Goal: Task Accomplishment & Management: Manage account settings

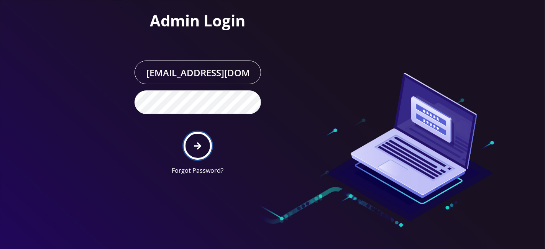
click at [193, 145] on button "submit" at bounding box center [198, 146] width 28 height 28
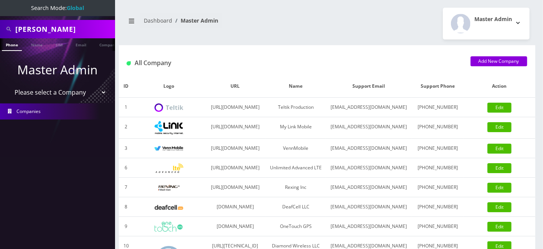
click at [53, 30] on input "Peter Mekari" at bounding box center [64, 29] width 98 height 15
paste input "8455026565"
type input "8455026565"
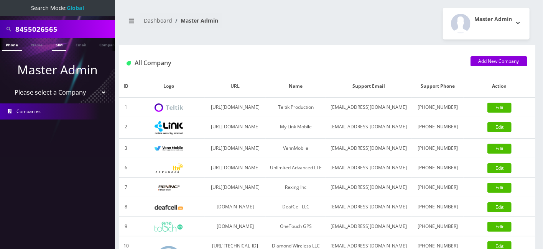
click at [61, 43] on link "SIM" at bounding box center [59, 44] width 15 height 13
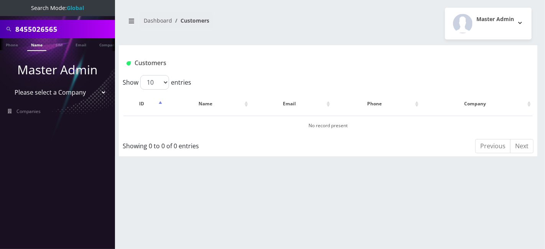
click at [10, 44] on link "Phone" at bounding box center [12, 44] width 20 height 12
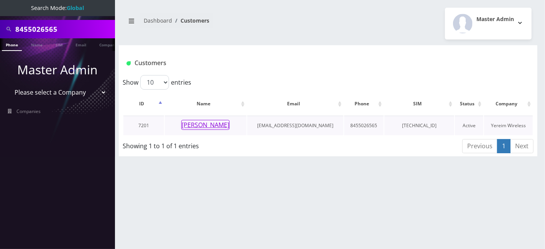
click at [209, 123] on button "SHULEM MOSKOWITZ" at bounding box center [205, 125] width 48 height 10
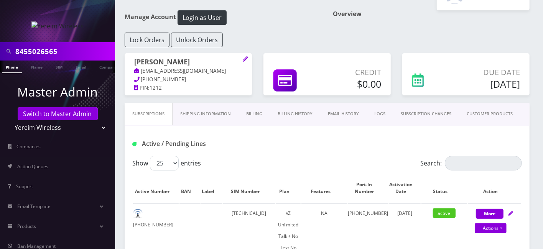
scroll to position [43, 0]
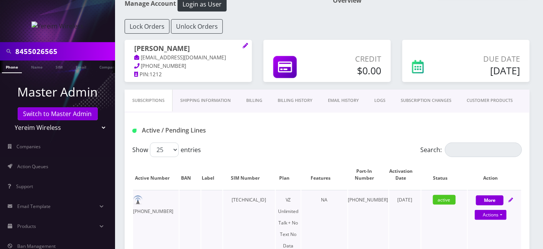
click at [261, 197] on td "[TECHNICAL_ID]" at bounding box center [249, 223] width 52 height 66
click at [261, 197] on td "89148000006310747751" at bounding box center [249, 223] width 52 height 66
click at [250, 199] on td "89148000006310747751" at bounding box center [249, 223] width 52 height 66
click at [235, 198] on td "89148000006310747751" at bounding box center [249, 223] width 52 height 66
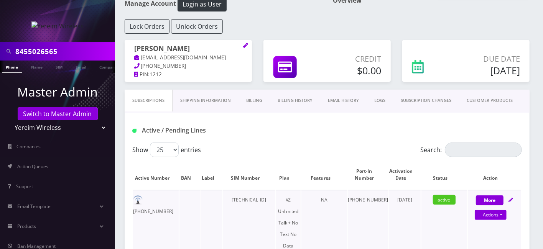
click at [235, 198] on td "89148000006310747751" at bounding box center [249, 223] width 52 height 66
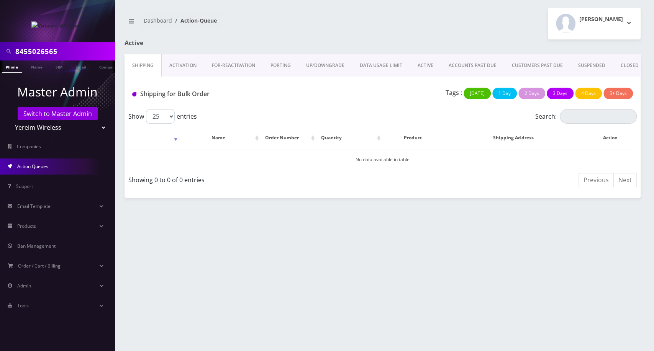
click at [50, 52] on input "8455026565" at bounding box center [64, 51] width 98 height 15
paste input "[EMAIL_ADDRESS][DOMAIN_NAME]"
type input "[EMAIL_ADDRESS][DOMAIN_NAME]"
click at [80, 69] on link "Email" at bounding box center [81, 67] width 18 height 13
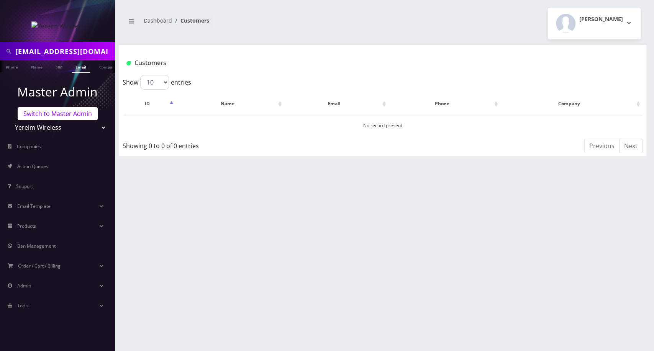
click at [54, 112] on link "Switch to Master Admin" at bounding box center [58, 113] width 80 height 13
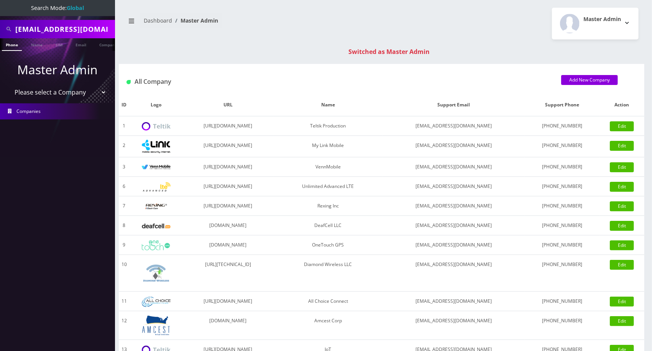
click at [81, 52] on ul "Master Admin Please select a Company Teltik Production My Link Mobile VennMobil…" at bounding box center [57, 90] width 115 height 78
click at [81, 47] on link "Email" at bounding box center [81, 44] width 18 height 13
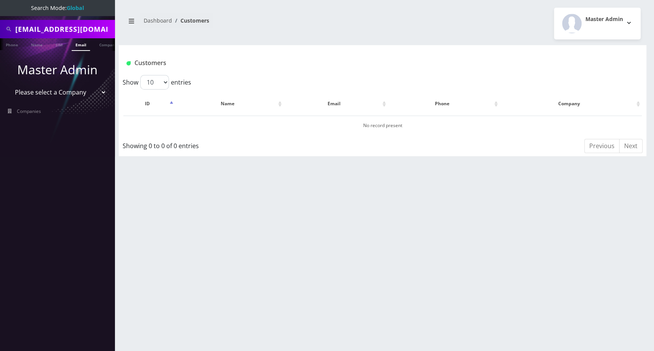
click at [27, 27] on input "[EMAIL_ADDRESS][DOMAIN_NAME]" at bounding box center [64, 29] width 98 height 15
type input "elija"
click at [35, 45] on link "Name" at bounding box center [36, 44] width 19 height 13
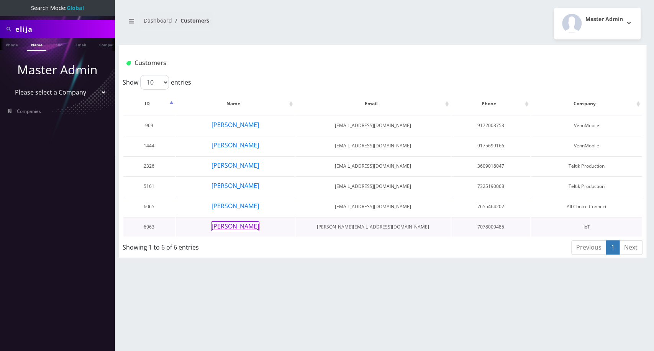
click at [244, 227] on button "Elijah Barntsen" at bounding box center [235, 226] width 48 height 10
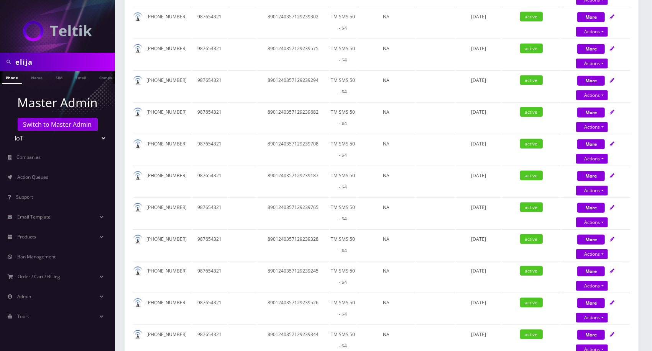
scroll to position [128, 0]
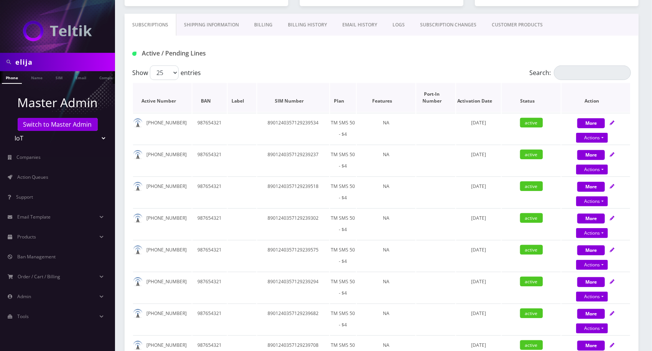
click at [340, 98] on th "Plan" at bounding box center [343, 97] width 26 height 29
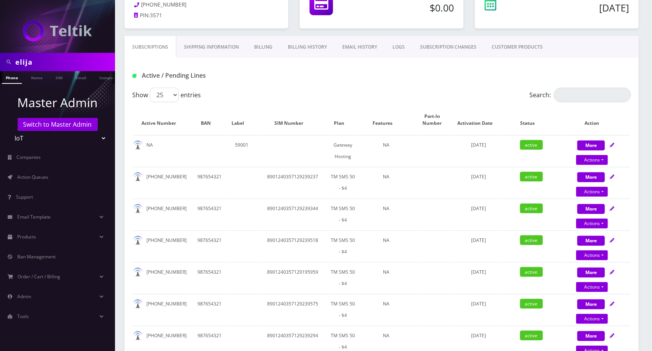
scroll to position [0, 0]
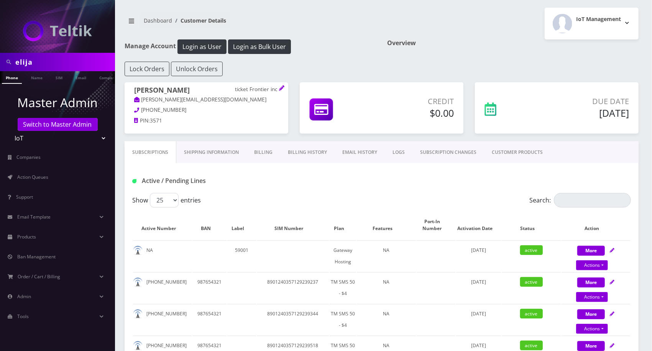
drag, startPoint x: 234, startPoint y: 89, endPoint x: 270, endPoint y: 90, distance: 35.6
click at [270, 90] on h1 "Elijah Barntsen ticket Frontier inc" at bounding box center [206, 91] width 144 height 10
copy h1 "ticket Frontier"
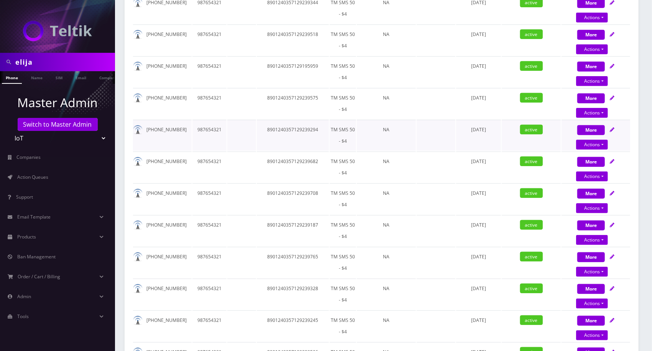
scroll to position [128, 0]
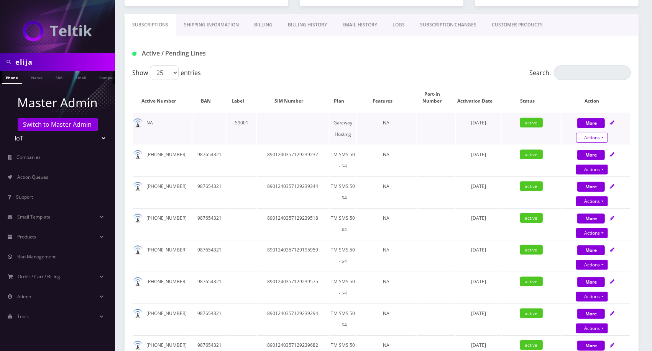
click at [581, 136] on link "Actions" at bounding box center [592, 138] width 32 height 10
select select "67"
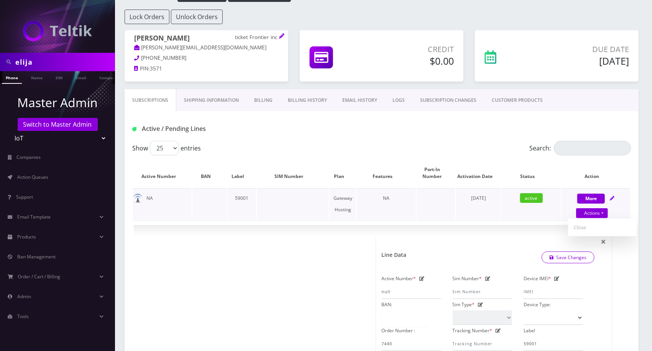
scroll to position [43, 0]
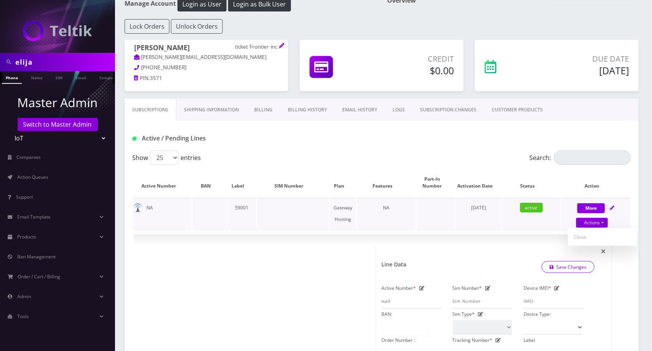
click at [580, 237] on link "Close" at bounding box center [602, 236] width 69 height 11
type input "09/21/2025"
select select "67"
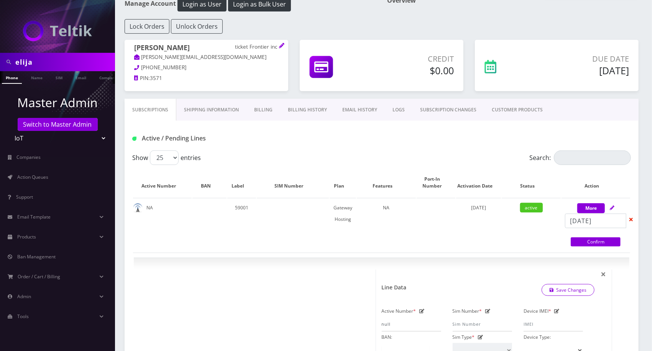
click at [311, 106] on link "Billing History" at bounding box center [307, 110] width 54 height 22
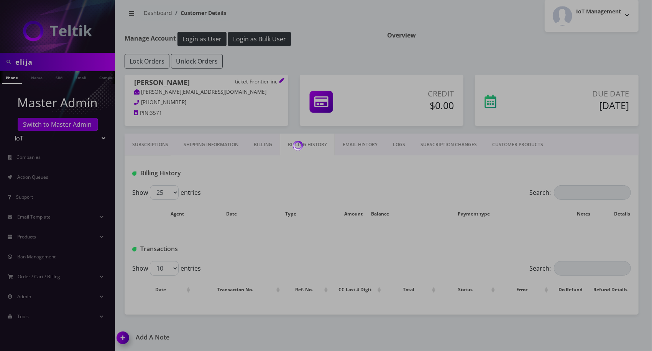
scroll to position [43, 0]
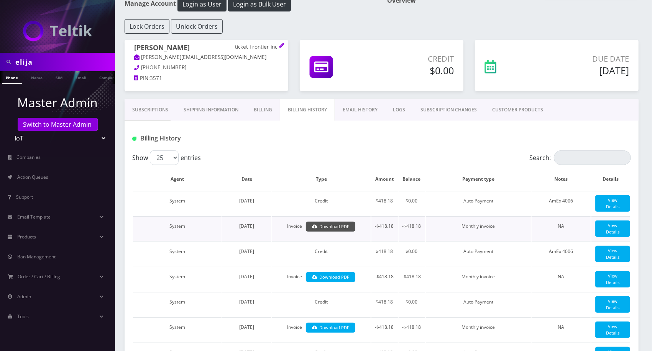
click at [313, 229] on icon at bounding box center [314, 227] width 5 height 4
drag, startPoint x: 208, startPoint y: 116, endPoint x: 214, endPoint y: 116, distance: 6.5
click at [208, 116] on link "Shipping Information" at bounding box center [211, 110] width 70 height 22
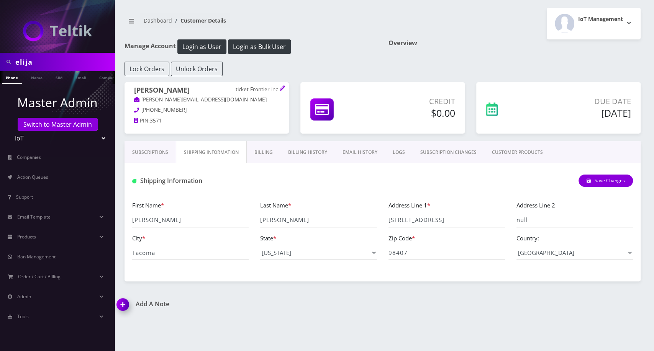
click at [269, 102] on p "eli@ticketfrontier.com" at bounding box center [206, 100] width 145 height 8
click at [269, 139] on div "Elijah Barntsen ticket Frontier inc eli@ticketfrontier.com 707-800-9485 PIN: 35…" at bounding box center [207, 111] width 176 height 59
click at [269, 149] on link "Billing" at bounding box center [264, 152] width 34 height 22
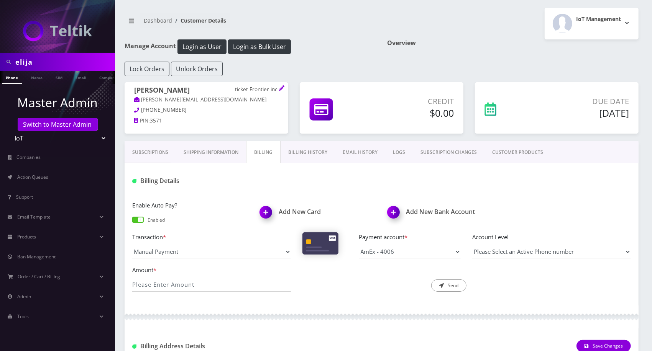
scroll to position [132, 0]
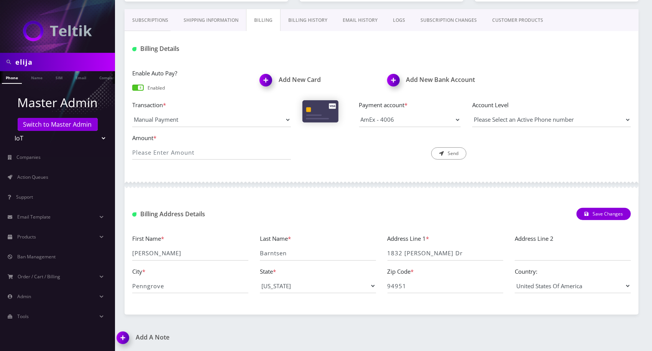
click at [297, 28] on link "Billing History" at bounding box center [307, 20] width 54 height 22
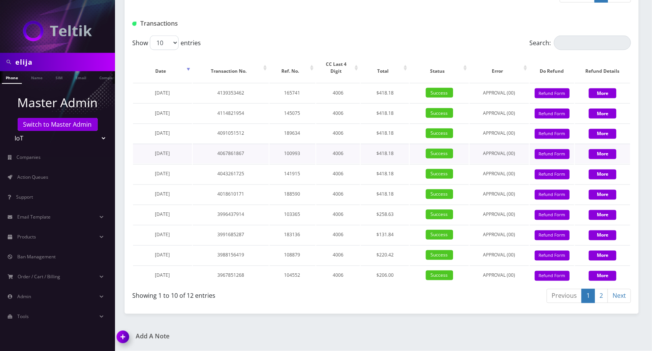
scroll to position [1006, 0]
click at [547, 92] on button "Refund Form" at bounding box center [552, 94] width 35 height 10
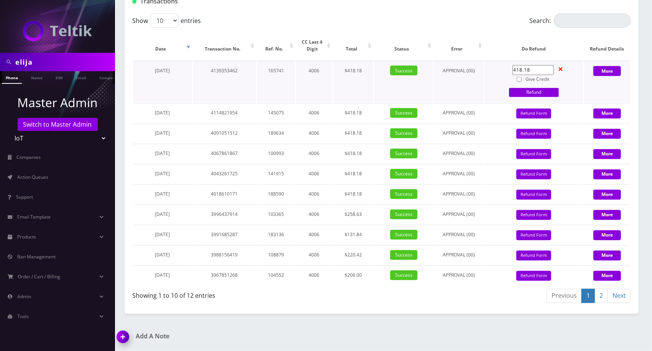
click at [527, 75] on input "418.18" at bounding box center [532, 70] width 41 height 10
click at [528, 75] on input "v" at bounding box center [532, 70] width 41 height 10
paste input "154.5"
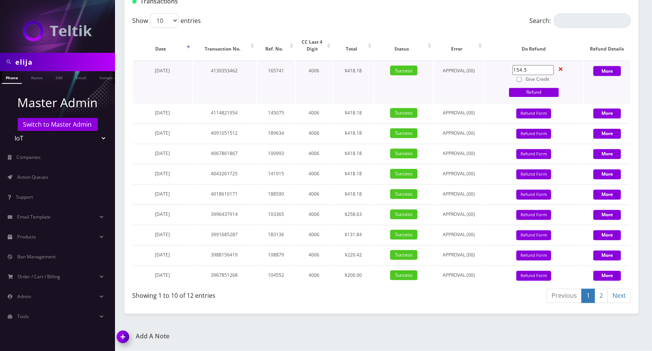
type input "154.5"
click at [520, 82] on input "Give Credit" at bounding box center [519, 79] width 5 height 5
checkbox input "true"
click at [535, 75] on input "154.5" at bounding box center [532, 70] width 41 height 10
type input "154.50"
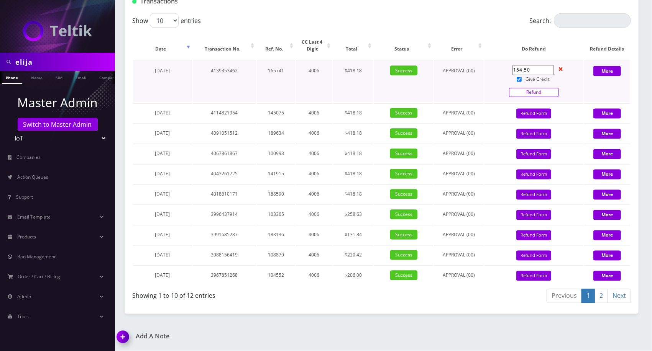
click at [533, 97] on link "Refund" at bounding box center [534, 92] width 50 height 9
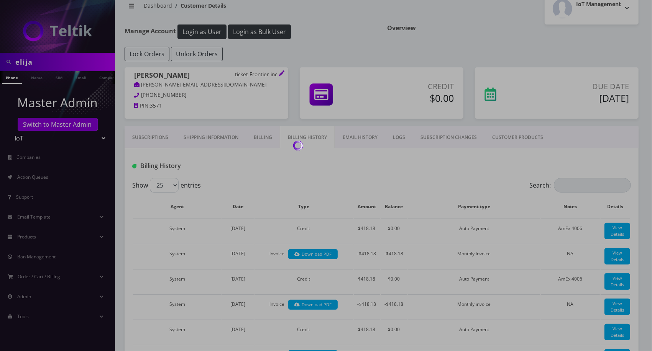
scroll to position [0, 0]
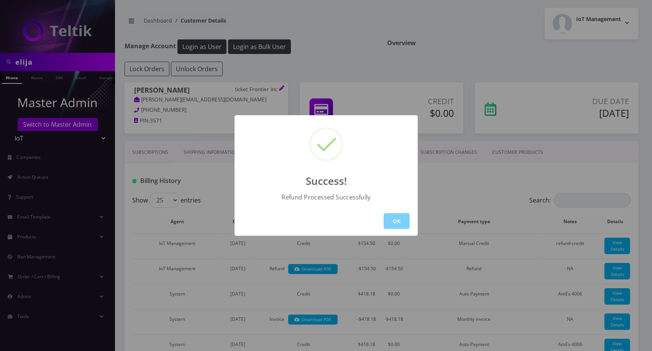
click at [163, 150] on div "Success! Refund Processed Successfully OK" at bounding box center [326, 175] width 652 height 351
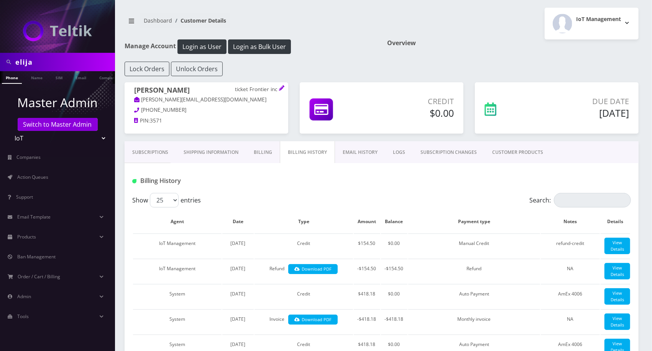
click at [169, 150] on link "Subscriptions" at bounding box center [150, 152] width 51 height 22
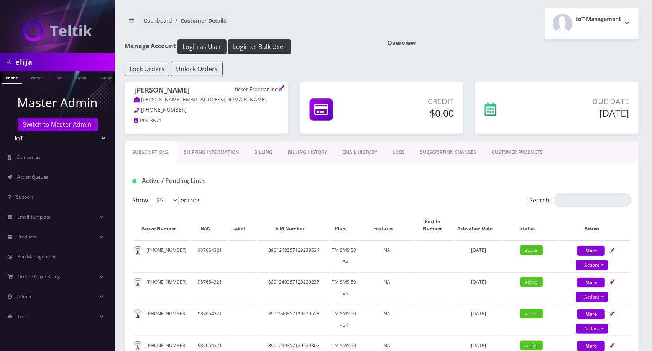
click at [359, 237] on th "Features" at bounding box center [387, 225] width 59 height 29
click at [342, 226] on th "Plan" at bounding box center [344, 225] width 26 height 29
click at [577, 262] on link "Actions" at bounding box center [592, 266] width 32 height 10
select select "67"
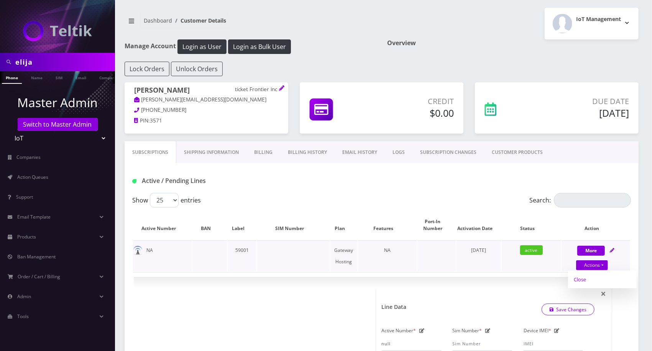
click at [579, 276] on link "Close" at bounding box center [602, 279] width 69 height 11
type input "09/21/2025"
select select "67"
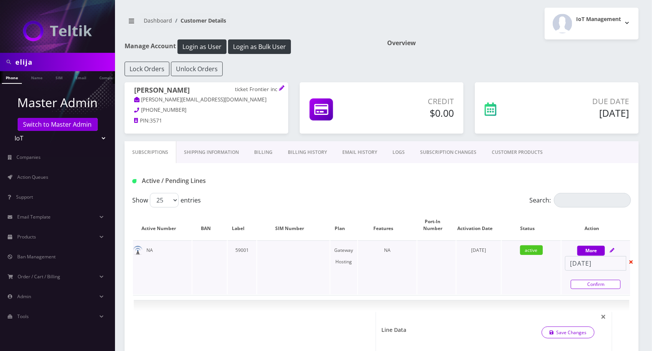
click at [589, 285] on link "Confirm" at bounding box center [596, 284] width 50 height 9
select select "67"
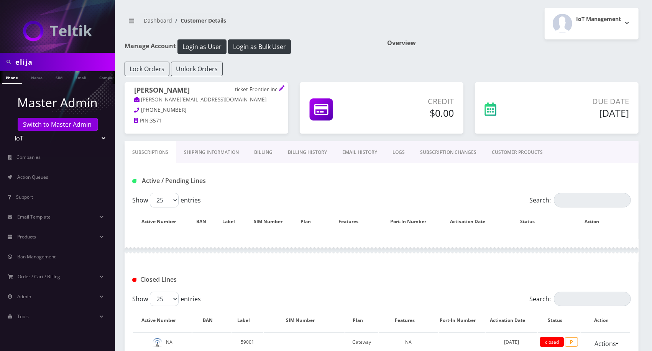
click at [371, 154] on link "EMAIL HISTORY" at bounding box center [360, 152] width 50 height 22
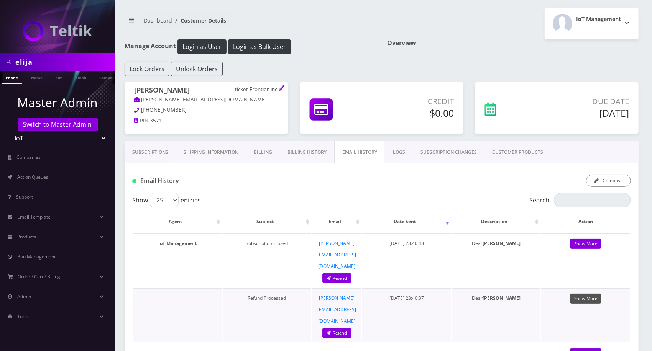
click at [588, 294] on link "Show More" at bounding box center [585, 299] width 31 height 10
click at [70, 59] on input "elija" at bounding box center [64, 62] width 98 height 15
type input "brian"
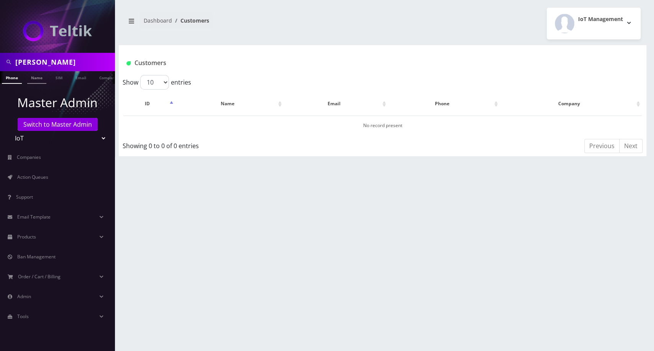
click at [47, 75] on li "Name" at bounding box center [36, 77] width 23 height 13
click at [42, 80] on link "Name" at bounding box center [36, 77] width 19 height 13
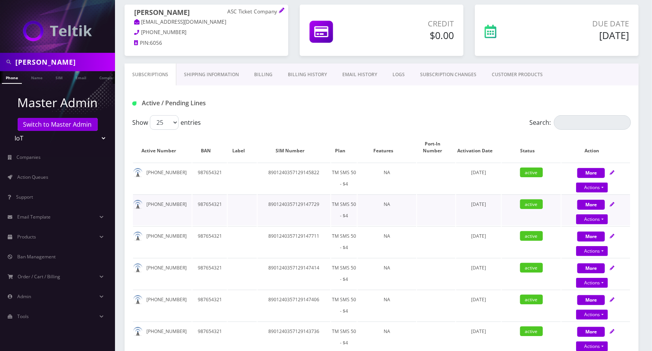
scroll to position [170, 0]
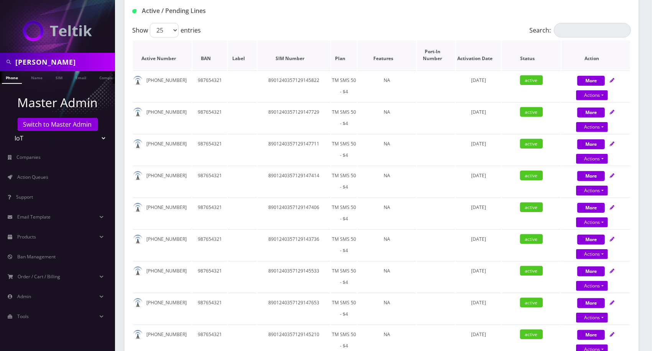
click at [334, 55] on th "Plan" at bounding box center [344, 55] width 26 height 29
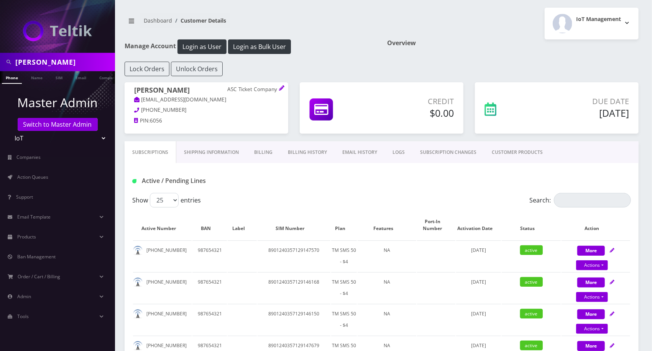
scroll to position [0, 0]
click at [234, 88] on p "ASC Ticket Company" at bounding box center [252, 89] width 51 height 7
copy p "ASC"
click at [232, 91] on p "ASC Ticket Company" at bounding box center [252, 89] width 51 height 7
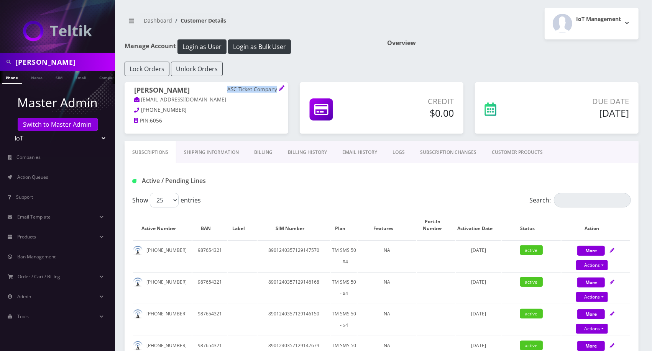
drag, startPoint x: 227, startPoint y: 87, endPoint x: 277, endPoint y: 88, distance: 50.6
click at [277, 88] on h1 "[PERSON_NAME] ASC Ticket Company" at bounding box center [206, 91] width 144 height 10
copy h1 "ASC Ticket Company"
